Goal: Task Accomplishment & Management: Manage account settings

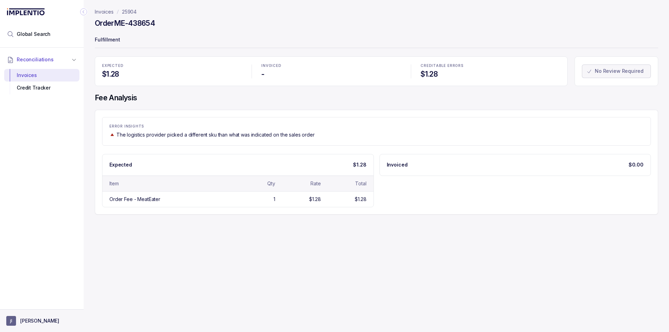
click at [58, 314] on aside "[PERSON_NAME]" at bounding box center [42, 320] width 84 height 23
click at [30, 321] on p "[PERSON_NAME]" at bounding box center [39, 320] width 39 height 7
click at [36, 307] on p "Logout" at bounding box center [46, 305] width 58 height 7
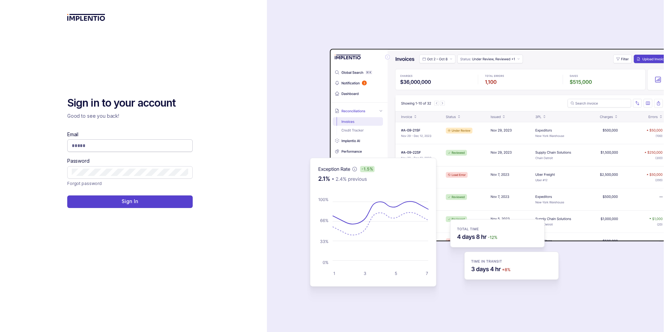
click at [108, 147] on input "Email" at bounding box center [130, 145] width 116 height 7
click at [109, 149] on input "Email" at bounding box center [130, 145] width 116 height 7
type input "**********"
